Goal: Information Seeking & Learning: Learn about a topic

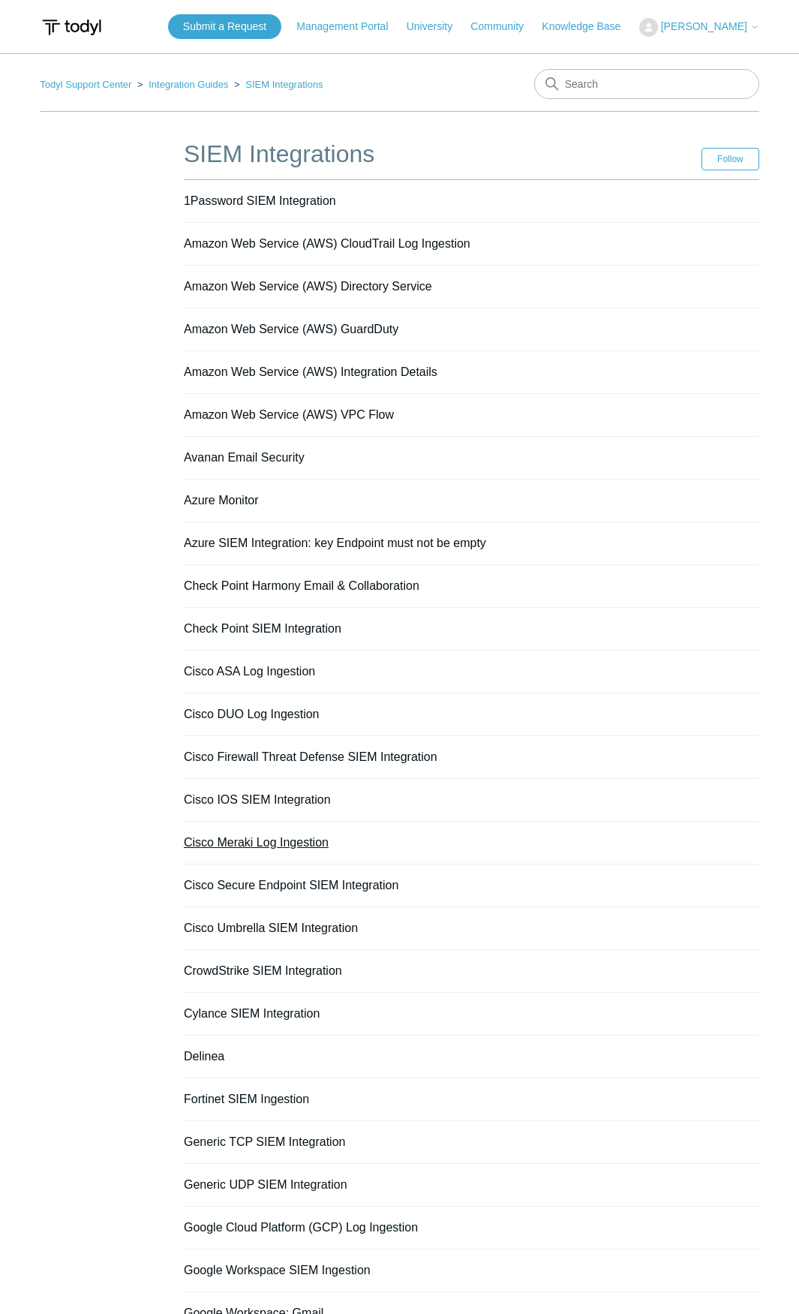
click at [246, 842] on link "Cisco Meraki Log Ingestion" at bounding box center [256, 842] width 145 height 13
click at [260, 844] on link "Cisco Meraki Log Ingestion" at bounding box center [256, 842] width 145 height 13
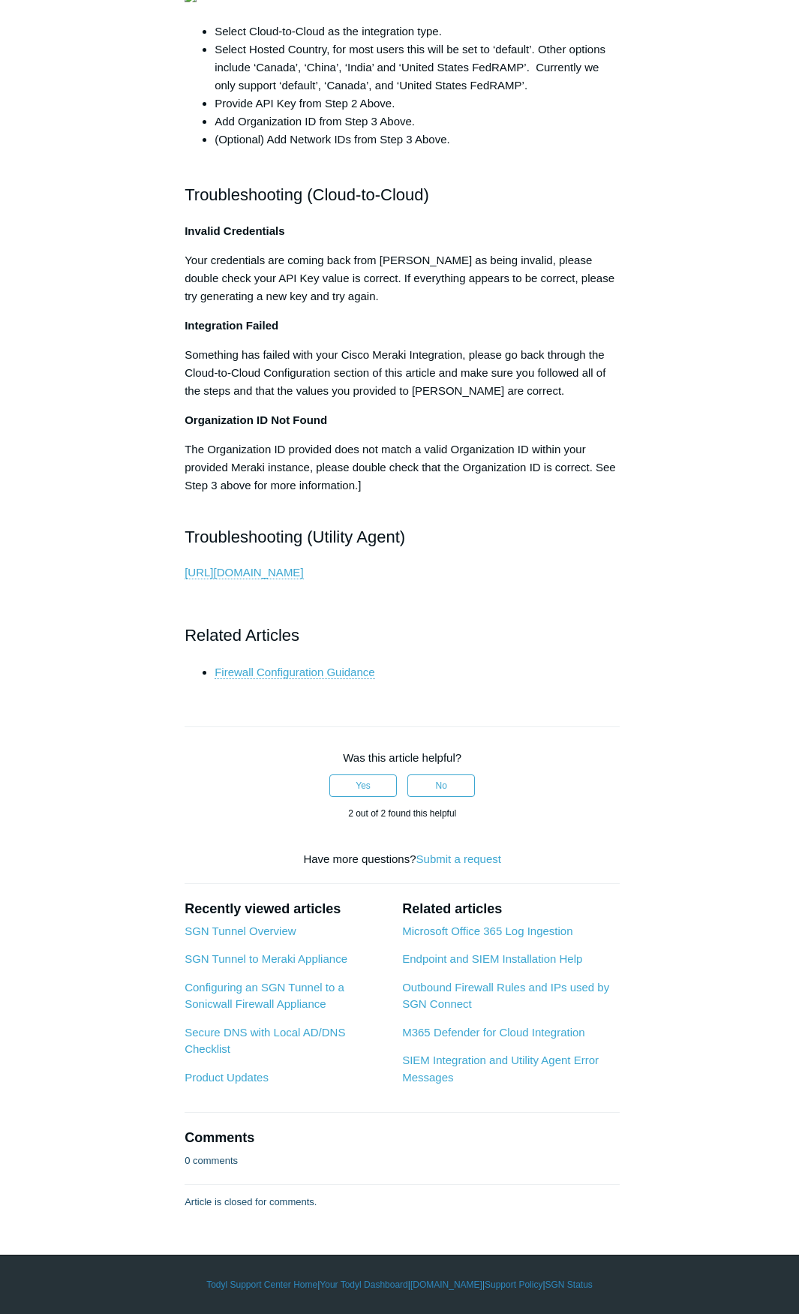
scroll to position [4428, 0]
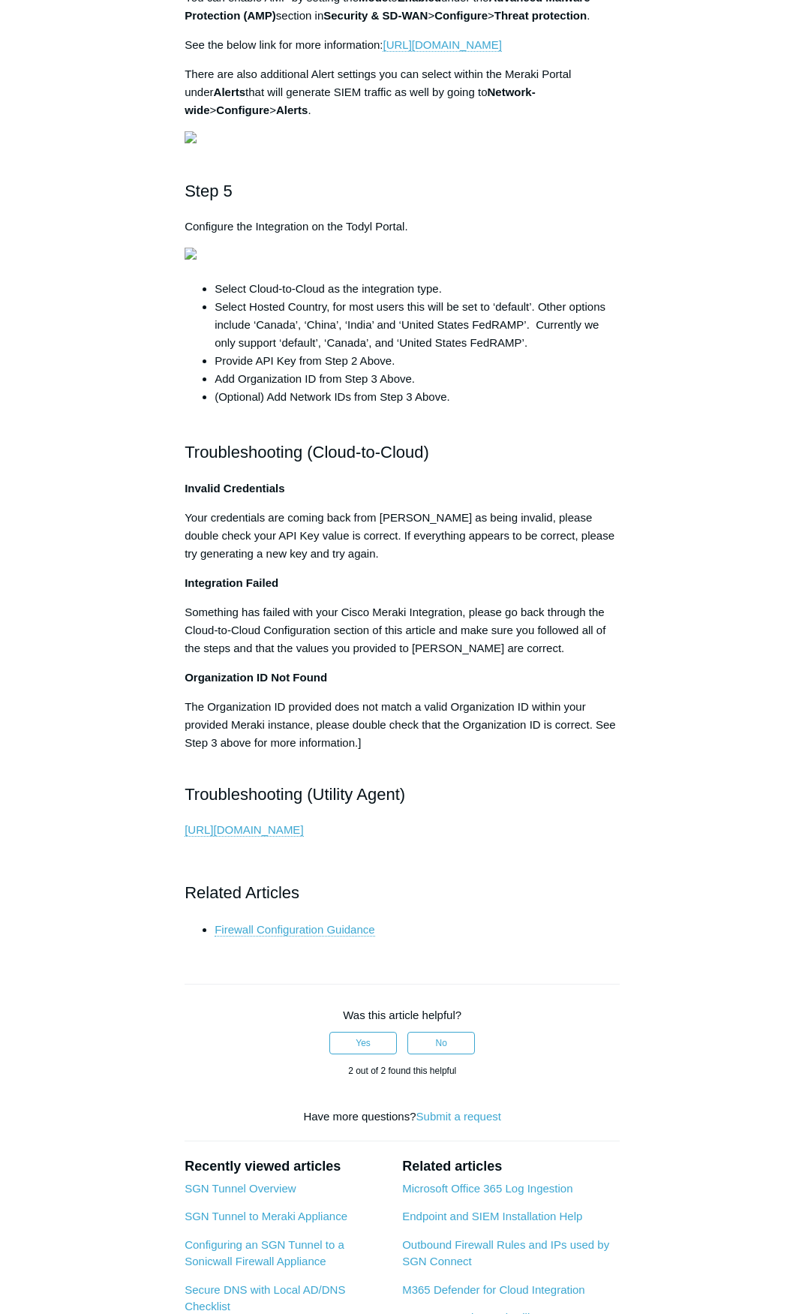
scroll to position [3006, 0]
